Goal: Task Accomplishment & Management: Use online tool/utility

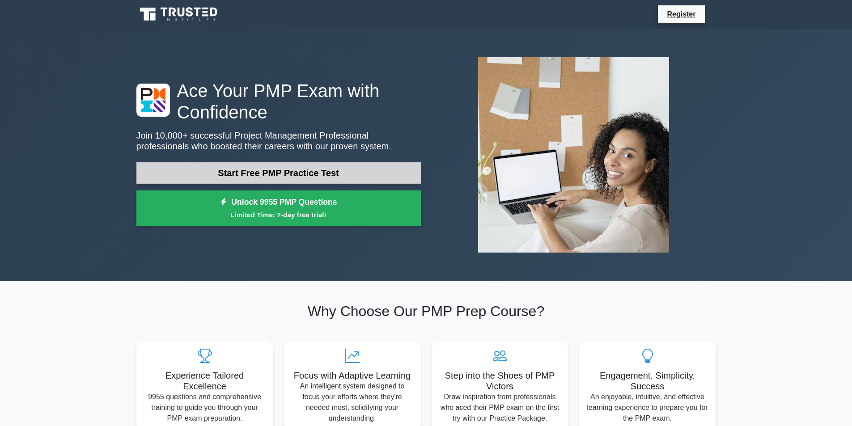
click at [240, 168] on link "Start Free PMP Practice Test" at bounding box center [278, 172] width 284 height 21
